Goal: Task Accomplishment & Management: Complete application form

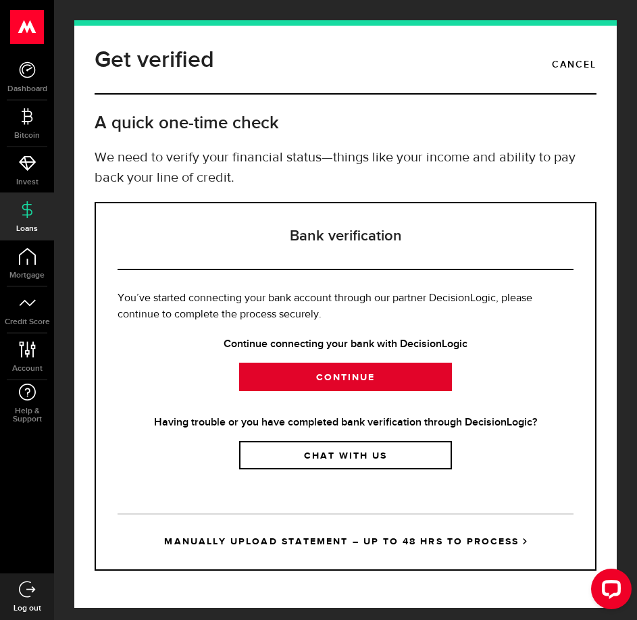
click at [397, 383] on link "Continue" at bounding box center [345, 377] width 213 height 28
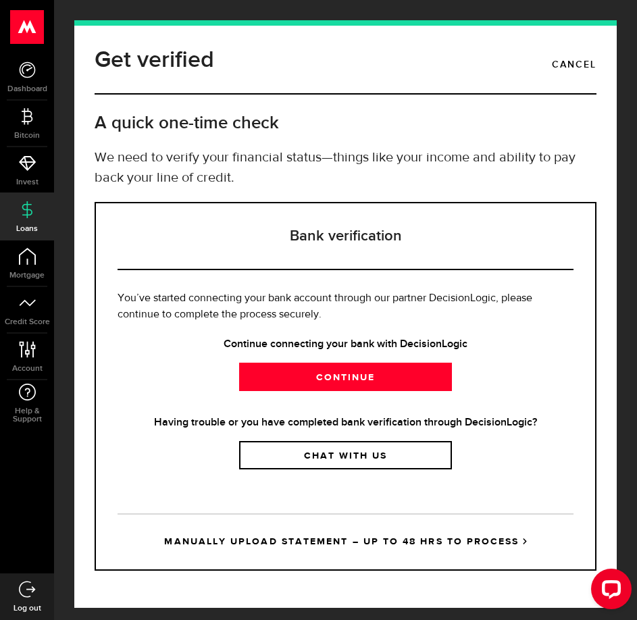
click at [24, 215] on use at bounding box center [27, 209] width 10 height 17
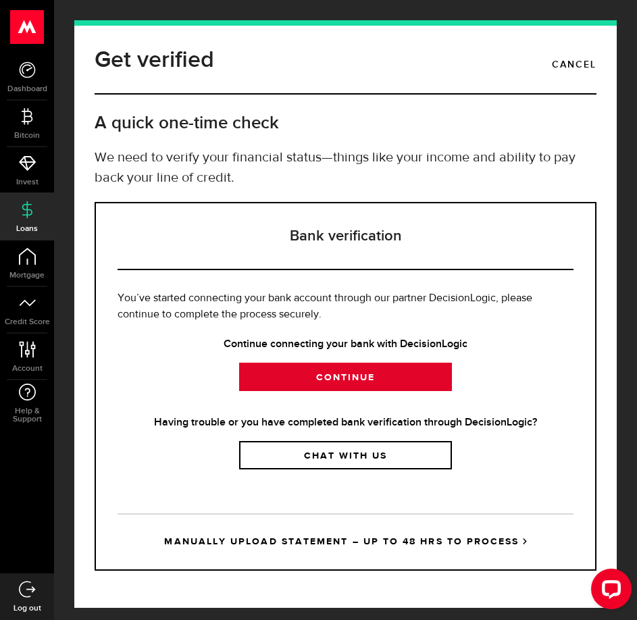
click at [375, 382] on link "Continue" at bounding box center [345, 377] width 213 height 28
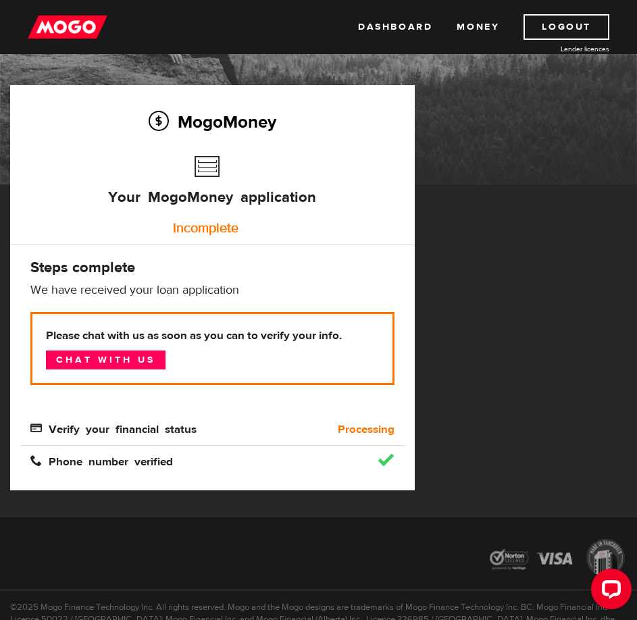
scroll to position [68, 0]
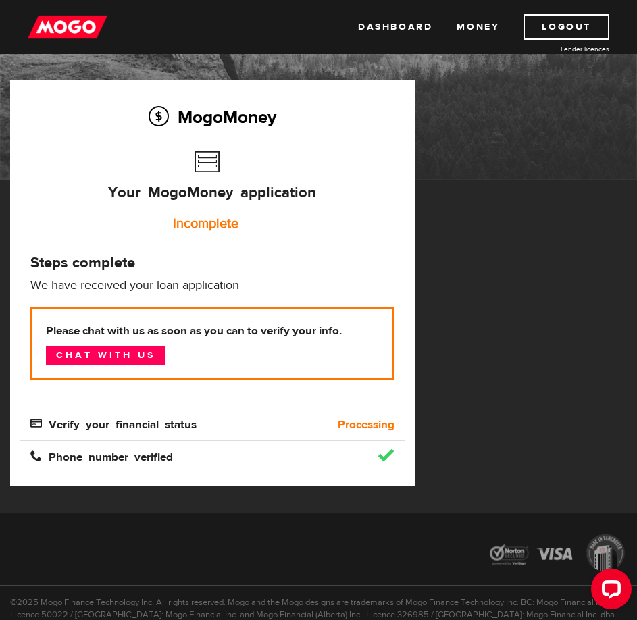
click at [168, 421] on span "Verify your financial status" at bounding box center [113, 423] width 166 height 11
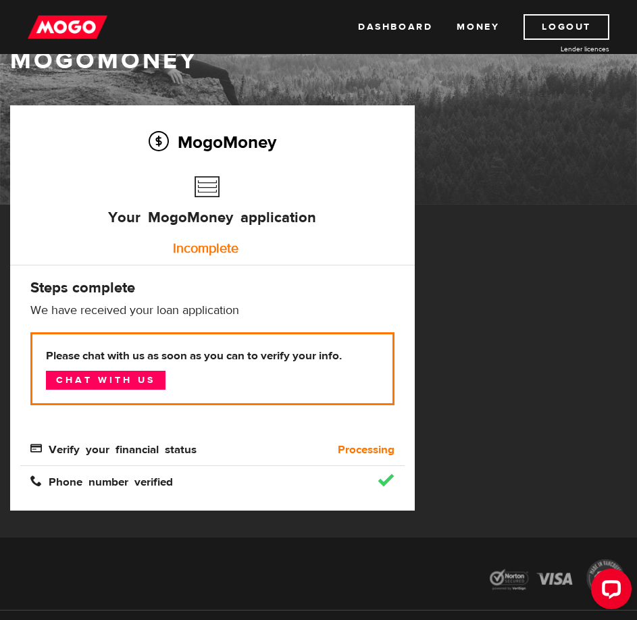
scroll to position [0, 0]
